Goal: Information Seeking & Learning: Learn about a topic

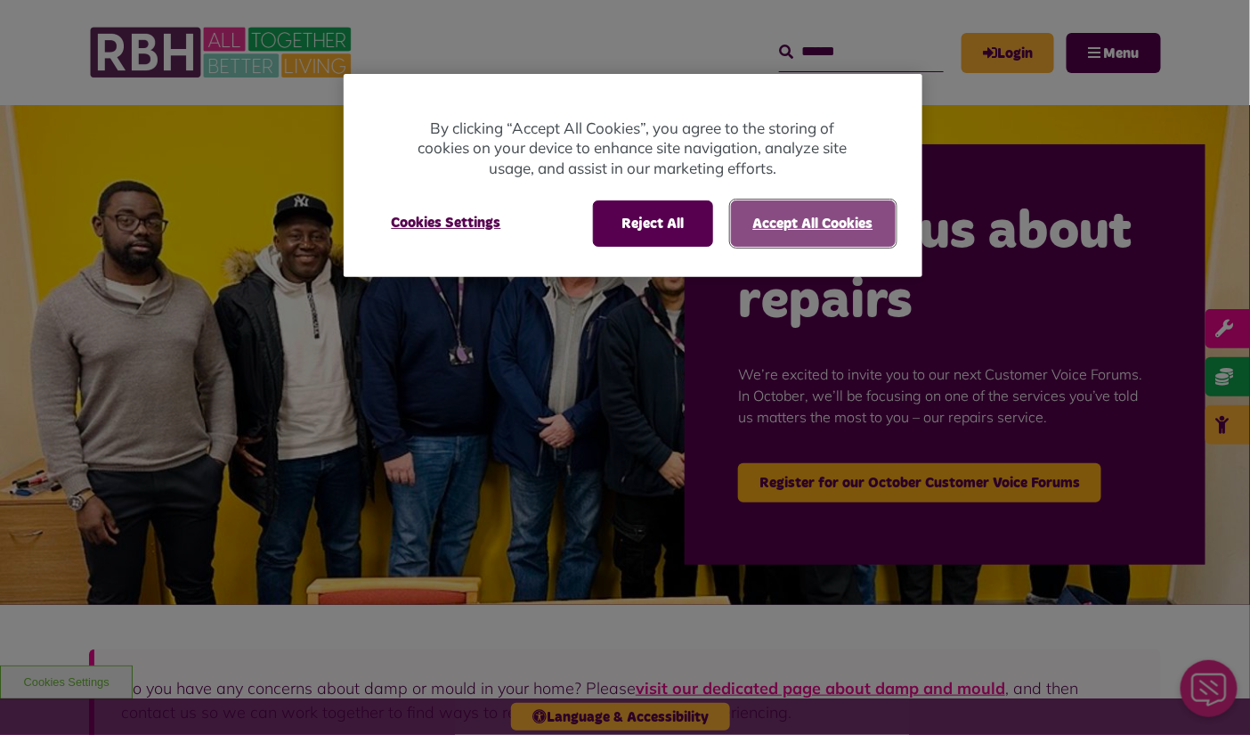
click at [782, 228] on button "Accept All Cookies" at bounding box center [813, 223] width 165 height 46
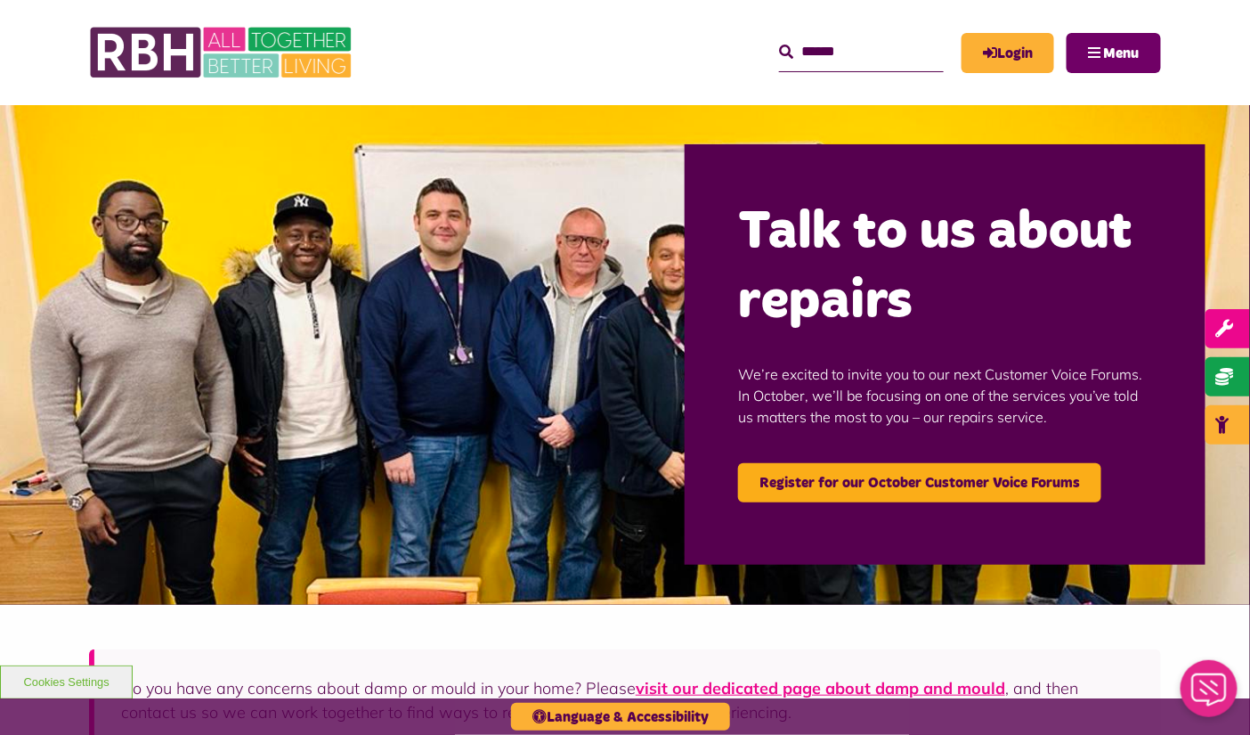
click at [1096, 53] on button "Menu" at bounding box center [1114, 53] width 94 height 40
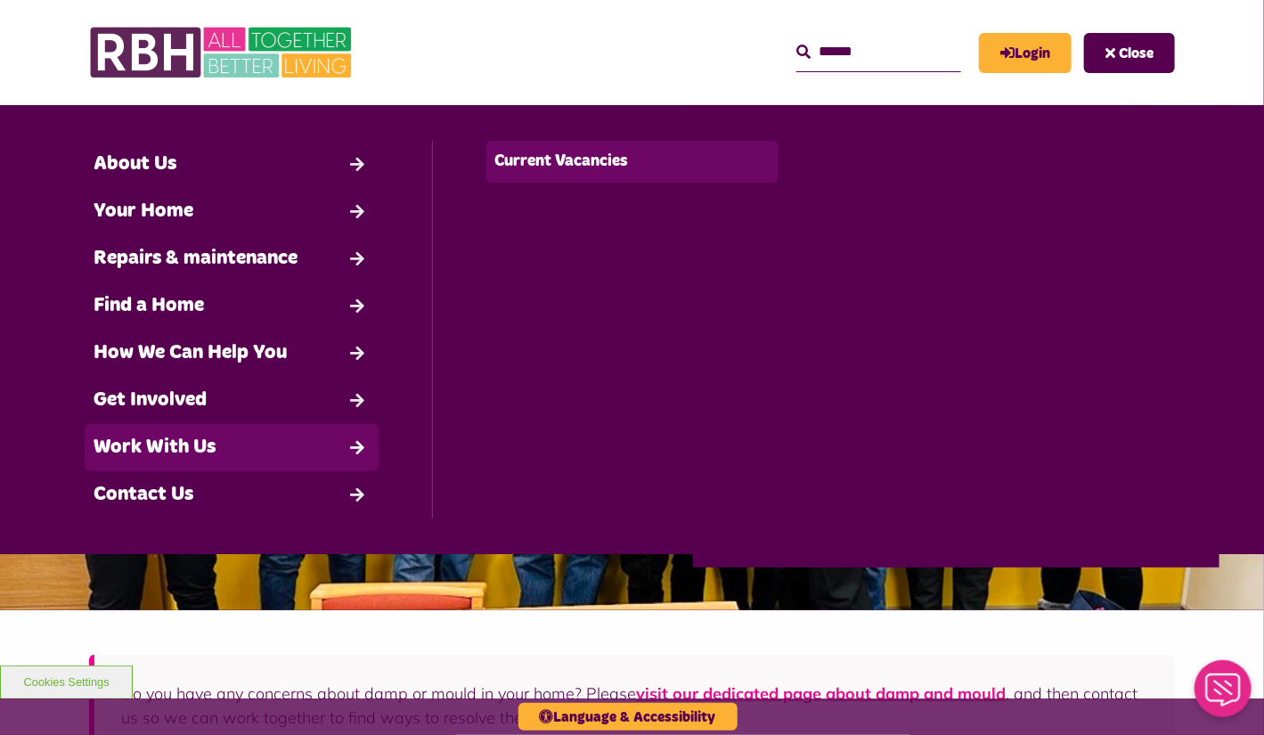
click at [553, 156] on link "Current Vacancies" at bounding box center [632, 162] width 293 height 42
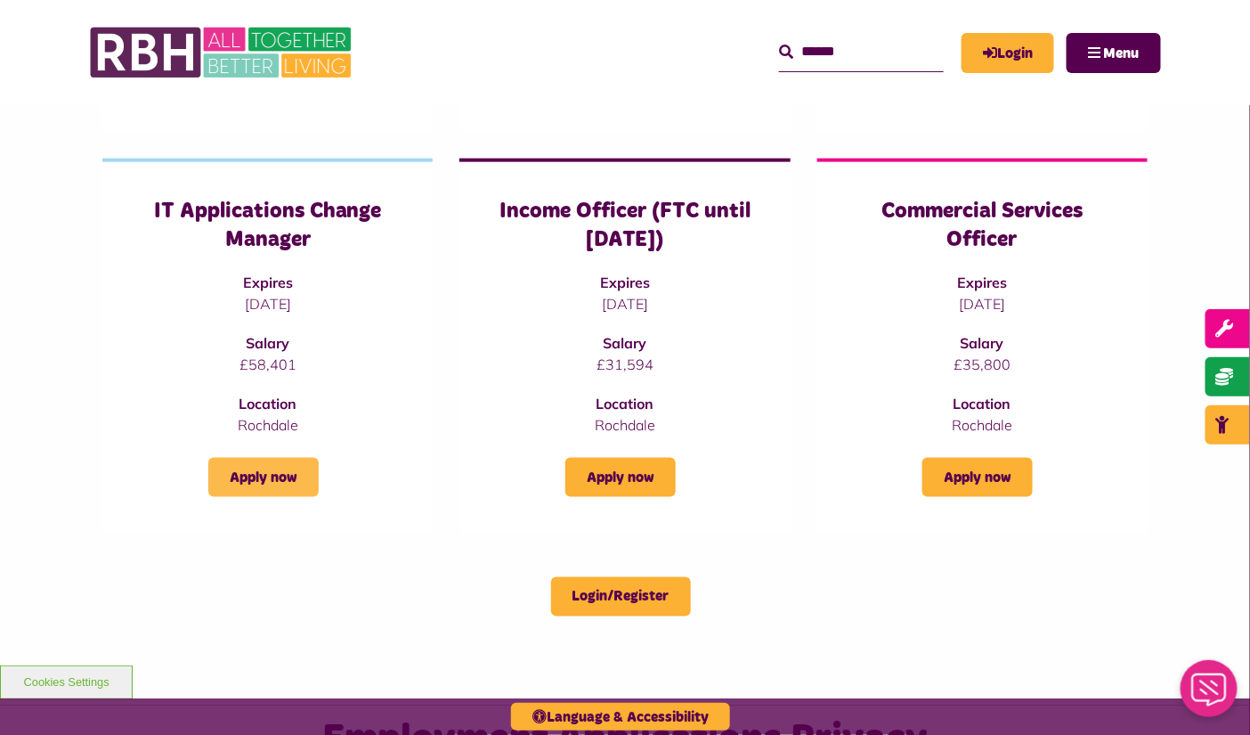
scroll to position [34, 0]
